Goal: Task Accomplishment & Management: Manage account settings

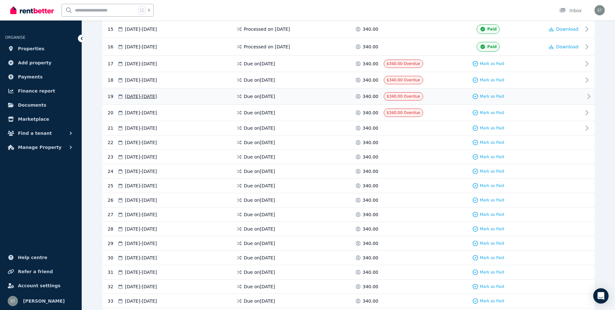
scroll to position [387, 0]
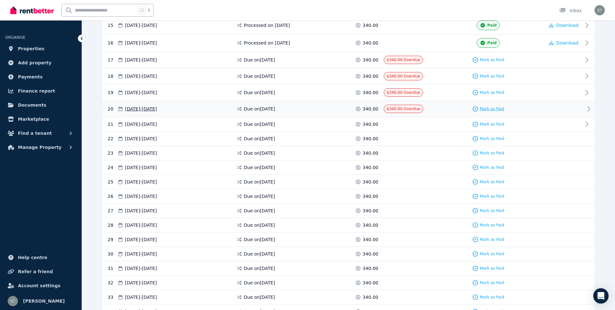
click at [488, 108] on span "Mark as Paid" at bounding box center [491, 108] width 24 height 5
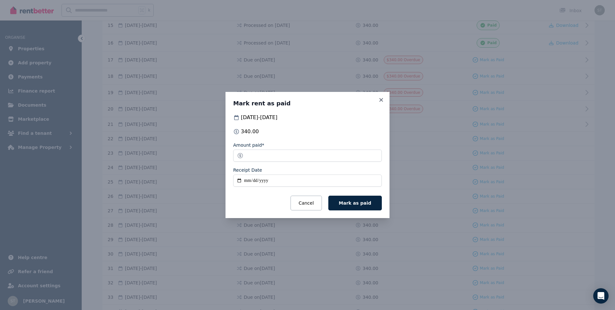
click at [248, 179] on input "Receipt Date" at bounding box center [307, 180] width 149 height 12
type input "**********"
click at [360, 199] on button "Mark as paid" at bounding box center [354, 203] width 53 height 15
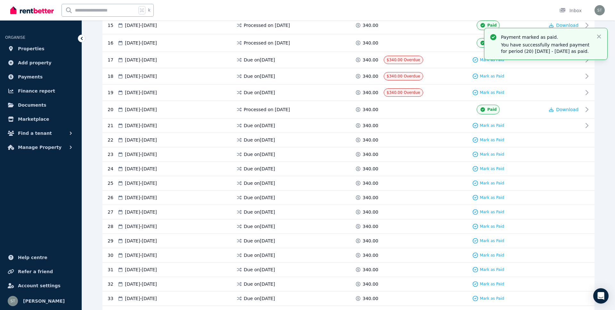
click at [382, 105] on div "340.00" at bounding box center [369, 110] width 29 height 10
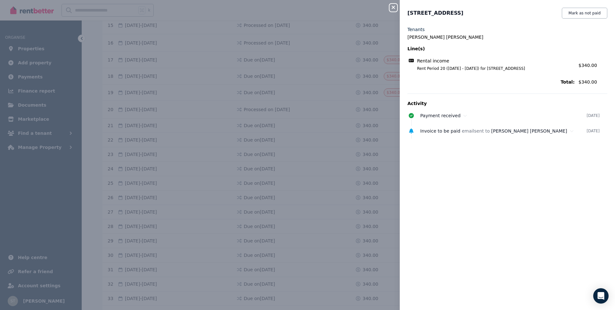
click at [394, 10] on button "Close panel" at bounding box center [393, 8] width 8 height 8
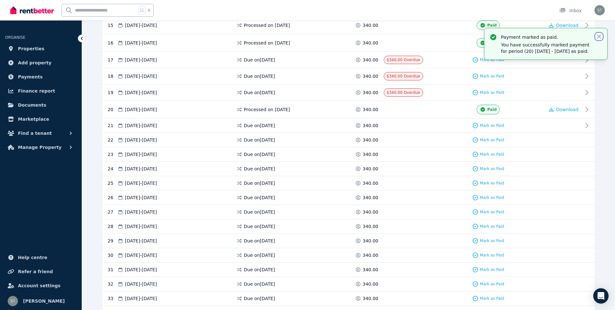
click at [601, 35] on icon "button" at bounding box center [598, 36] width 6 height 6
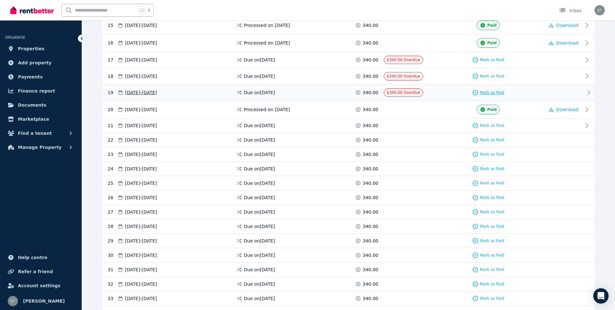
click at [484, 92] on span "Mark as Paid" at bounding box center [491, 92] width 24 height 5
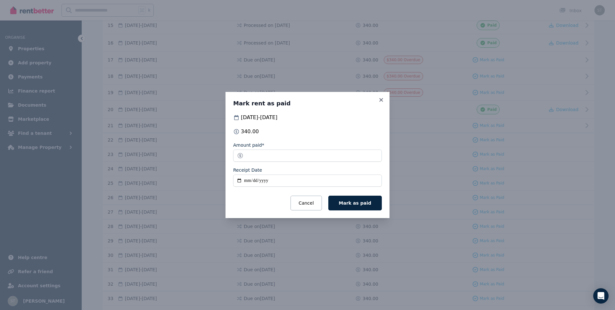
click at [244, 181] on input "Receipt Date" at bounding box center [307, 180] width 149 height 12
type input "**********"
click at [362, 201] on span "Mark as paid" at bounding box center [355, 202] width 32 height 5
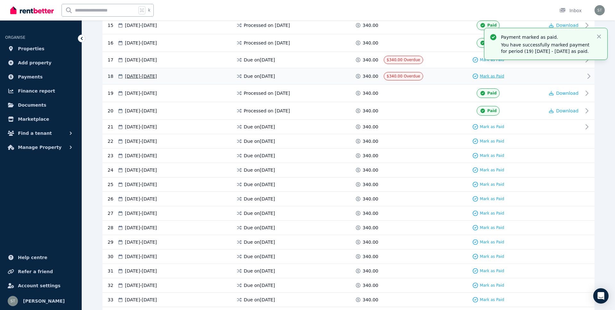
click at [484, 76] on span "Mark as Paid" at bounding box center [491, 76] width 24 height 5
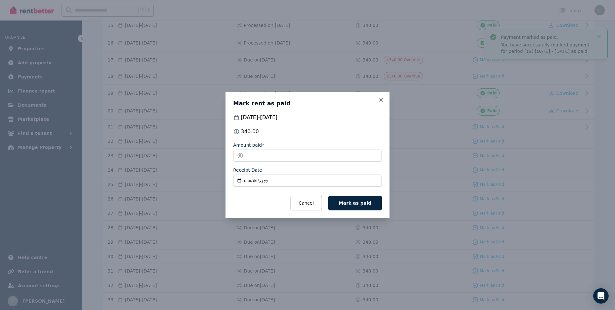
click at [246, 181] on input "Receipt Date" at bounding box center [307, 180] width 149 height 12
type input "**********"
click at [351, 195] on form "**********" at bounding box center [307, 176] width 149 height 68
click at [353, 199] on button "Mark as paid" at bounding box center [354, 203] width 53 height 15
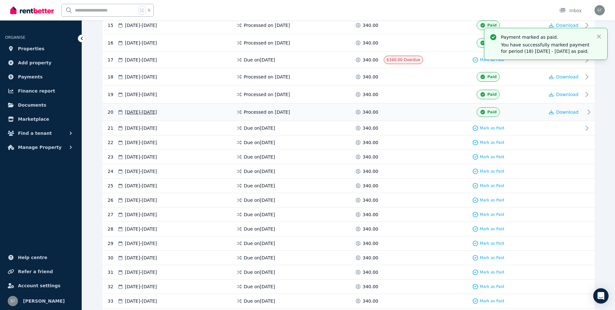
click at [382, 103] on div "20 [DATE] - [DATE] Processed on [DATE] 340.00 Paid Download" at bounding box center [348, 112] width 492 height 18
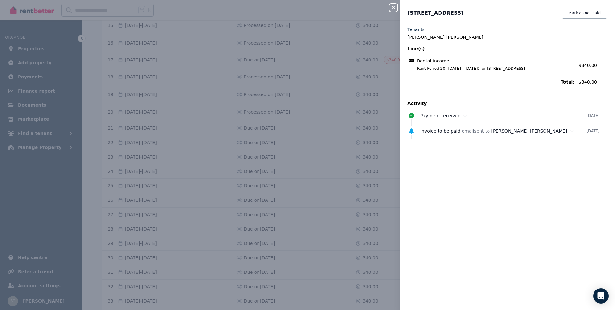
click at [392, 5] on icon "button" at bounding box center [393, 7] width 8 height 5
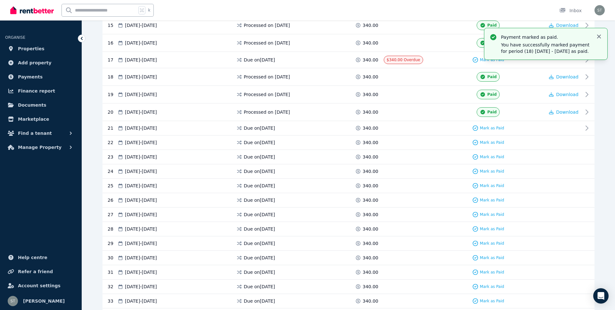
click at [596, 33] on div "Payment marked as paid. You have successfully marked payment for period (18) [D…" at bounding box center [545, 43] width 123 height 31
click at [600, 34] on icon "button" at bounding box center [598, 36] width 6 height 6
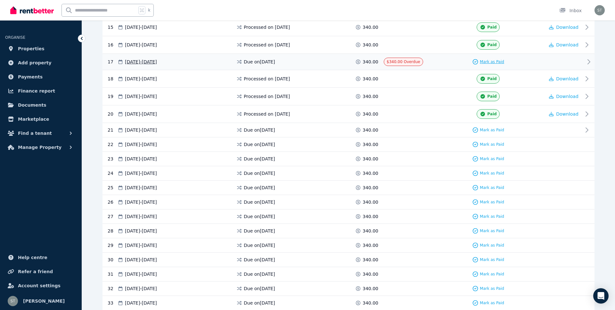
scroll to position [383, 0]
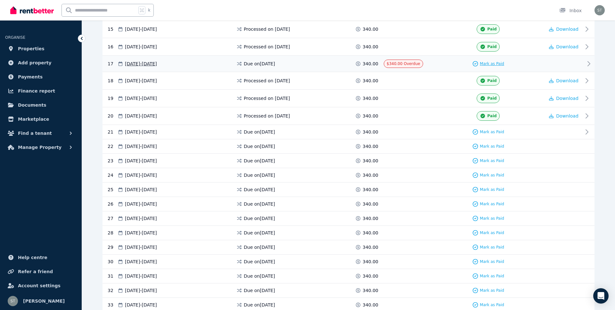
click at [496, 57] on div "17 [DATE] - [DATE] Due on [DATE] 340.00 $340.00 Overdue [PERSON_NAME] as Paid" at bounding box center [348, 64] width 492 height 16
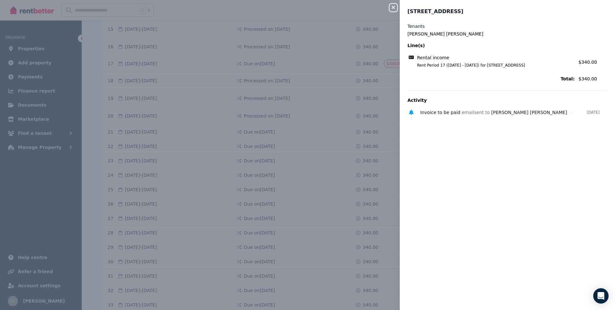
click at [393, 6] on icon "button" at bounding box center [393, 7] width 8 height 5
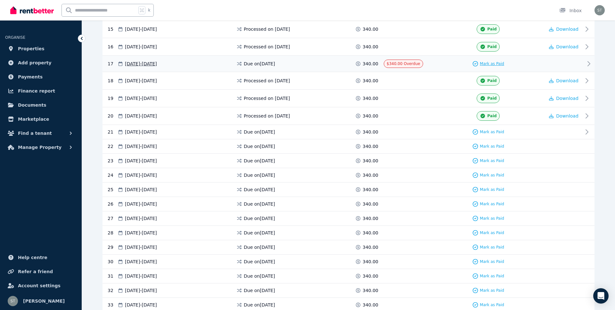
click at [482, 64] on span "Mark as Paid" at bounding box center [491, 63] width 24 height 5
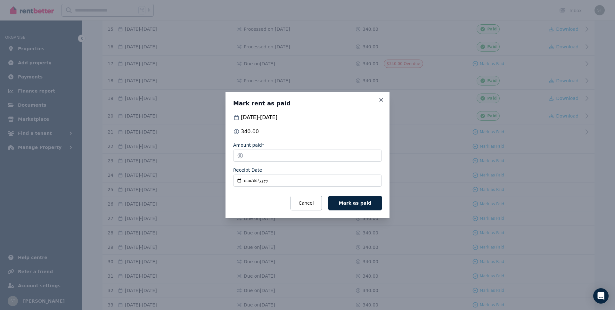
click at [245, 182] on input "Receipt Date" at bounding box center [307, 180] width 149 height 12
type input "**********"
click at [369, 202] on span "Mark as paid" at bounding box center [355, 202] width 32 height 5
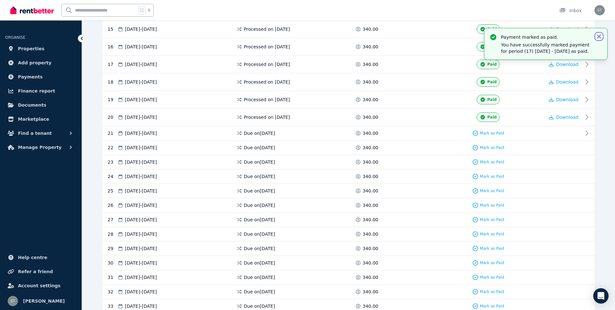
click at [597, 34] on icon "button" at bounding box center [598, 36] width 6 height 6
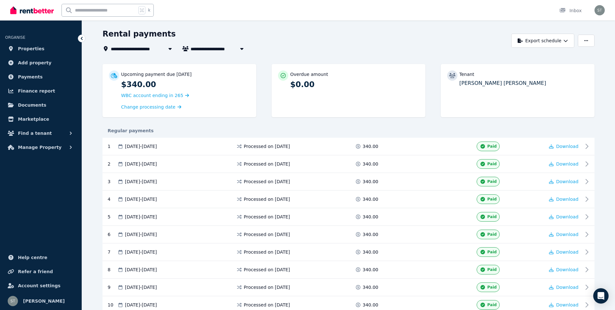
scroll to position [19, 0]
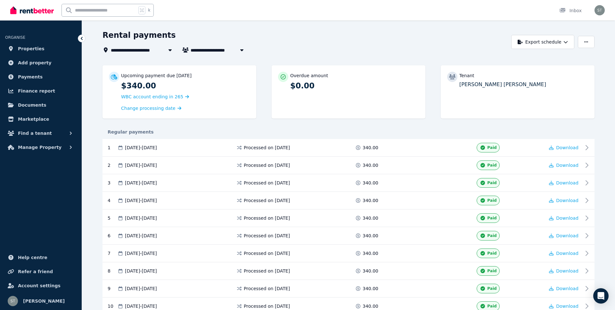
click at [82, 38] on icon at bounding box center [81, 38] width 6 height 6
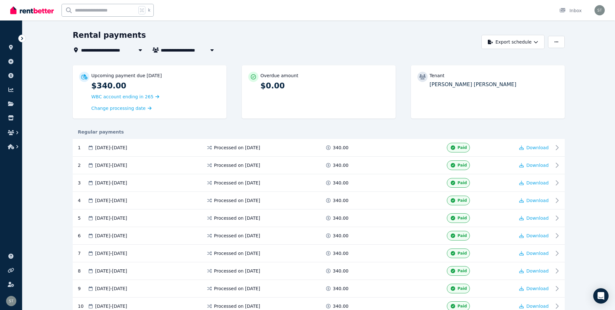
click at [22, 36] on icon at bounding box center [22, 38] width 6 height 6
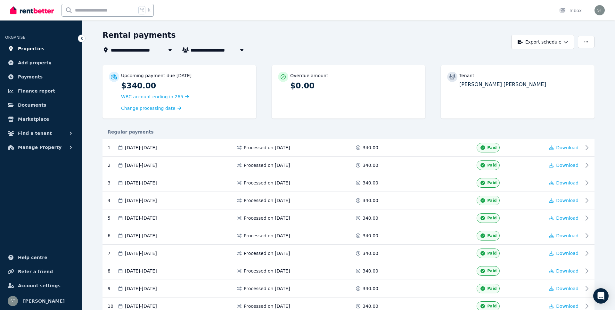
click at [29, 46] on span "Properties" at bounding box center [31, 49] width 27 height 8
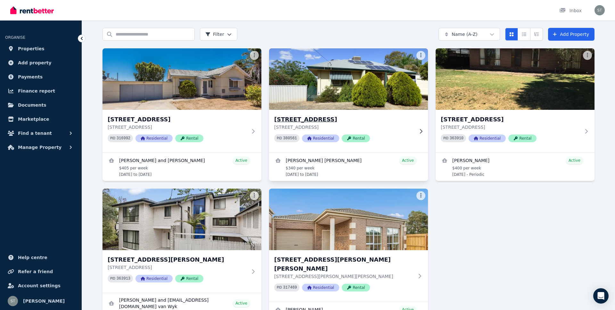
scroll to position [12, 0]
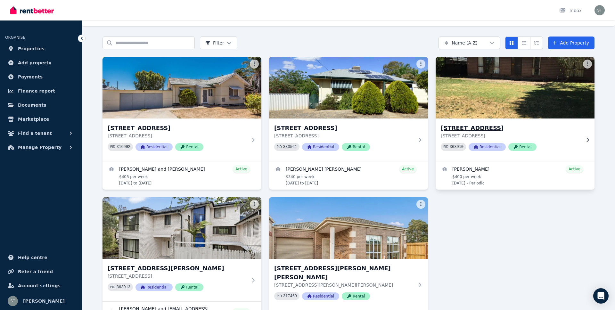
click at [457, 108] on img at bounding box center [514, 87] width 167 height 65
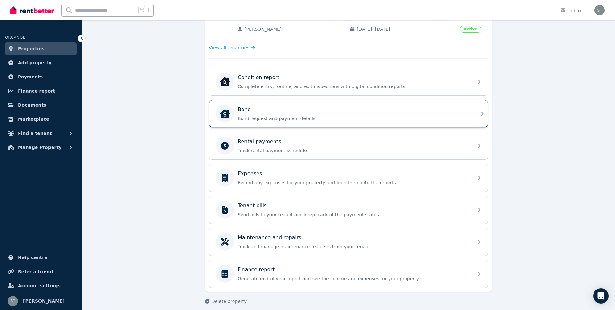
scroll to position [173, 0]
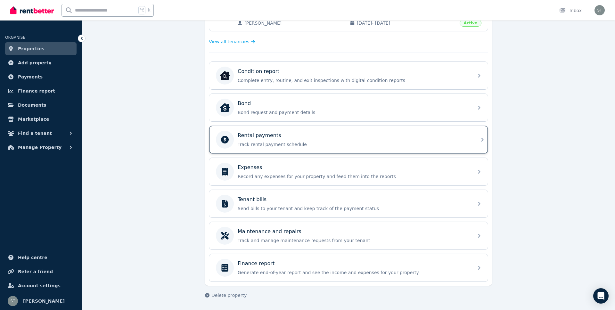
click at [280, 133] on div "Rental payments" at bounding box center [354, 136] width 232 height 8
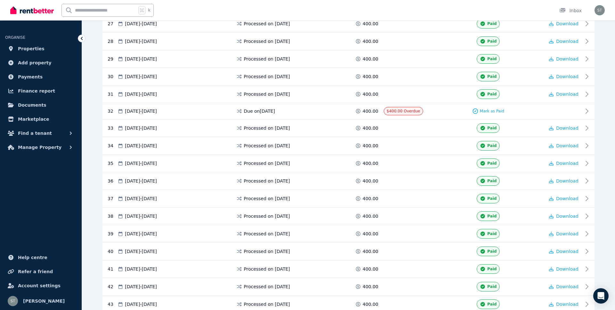
scroll to position [767, 0]
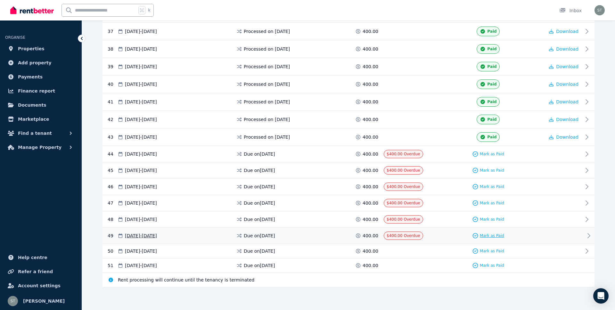
click at [492, 238] on div "Mark as Paid" at bounding box center [488, 235] width 32 height 6
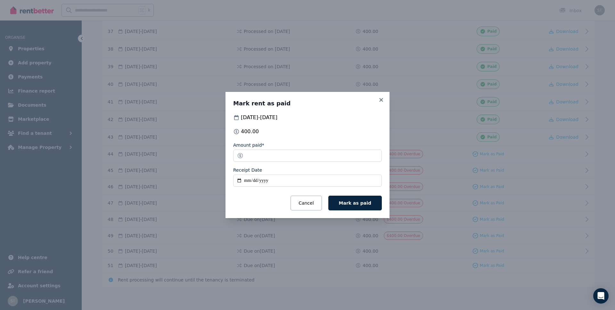
click at [249, 179] on input "Receipt Date" at bounding box center [307, 180] width 149 height 12
type input "**********"
click at [353, 200] on span "Mark as paid" at bounding box center [355, 202] width 32 height 5
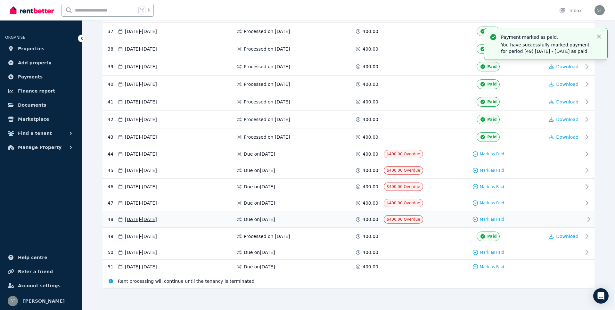
click at [492, 216] on div "Mark as Paid" at bounding box center [488, 219] width 32 height 6
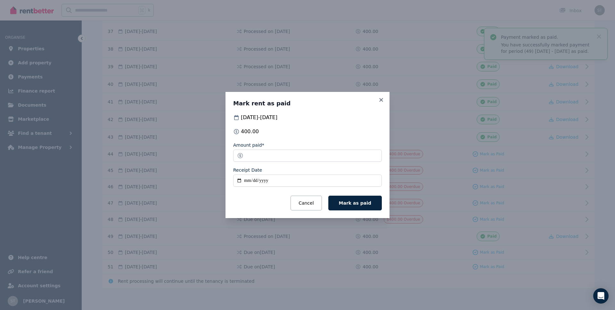
click at [248, 177] on input "Receipt Date" at bounding box center [307, 180] width 149 height 12
type input "**********"
click at [366, 201] on span "Mark as paid" at bounding box center [355, 202] width 32 height 5
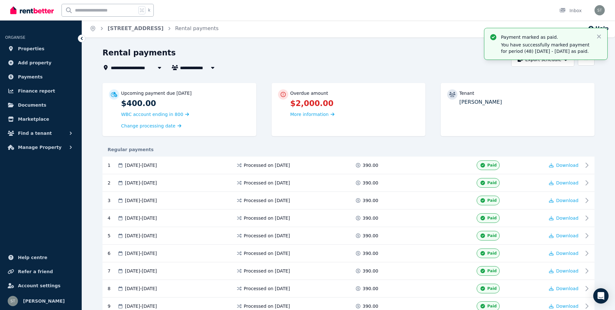
scroll to position [0, 0]
drag, startPoint x: 596, startPoint y: 35, endPoint x: 594, endPoint y: 38, distance: 3.5
click at [596, 35] on icon "button" at bounding box center [598, 36] width 6 height 6
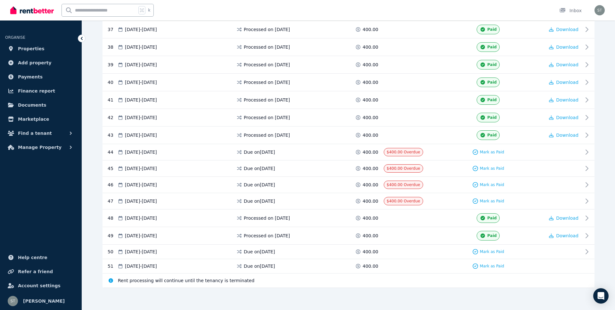
scroll to position [770, 0]
click at [488, 184] on span "Mark as Paid" at bounding box center [491, 183] width 24 height 5
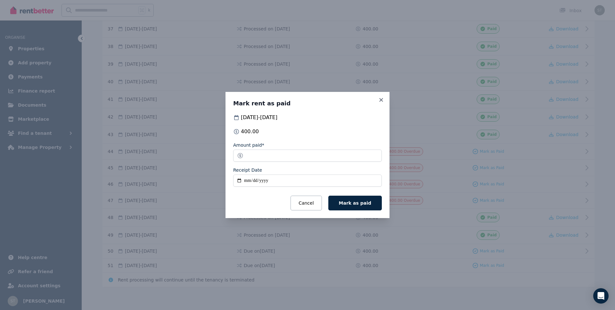
click at [246, 181] on input "Receipt Date" at bounding box center [307, 180] width 149 height 12
type input "**********"
click at [373, 203] on button "Mark as paid" at bounding box center [354, 203] width 53 height 15
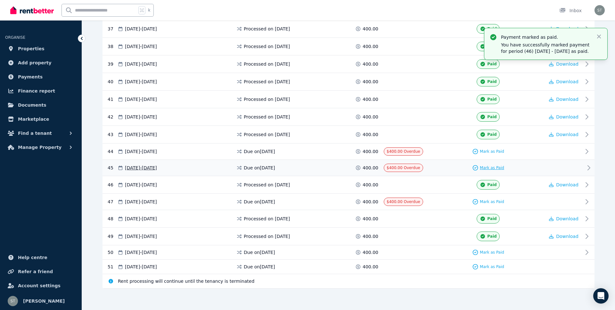
click at [483, 167] on span "Mark as Paid" at bounding box center [491, 167] width 24 height 5
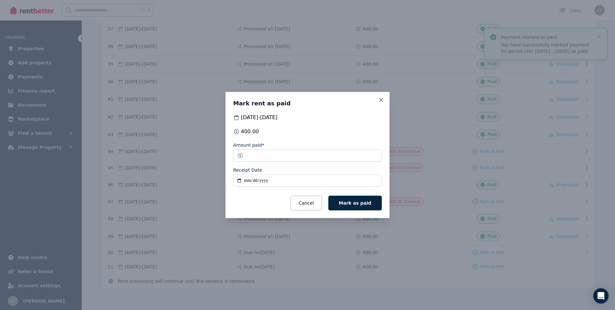
click at [246, 179] on input "Receipt Date" at bounding box center [307, 180] width 149 height 12
type input "**********"
click at [355, 205] on button "Mark as paid" at bounding box center [354, 203] width 53 height 15
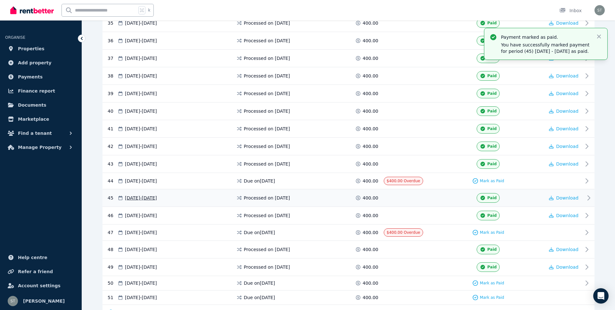
scroll to position [737, 0]
